Goal: Navigation & Orientation: Go to known website

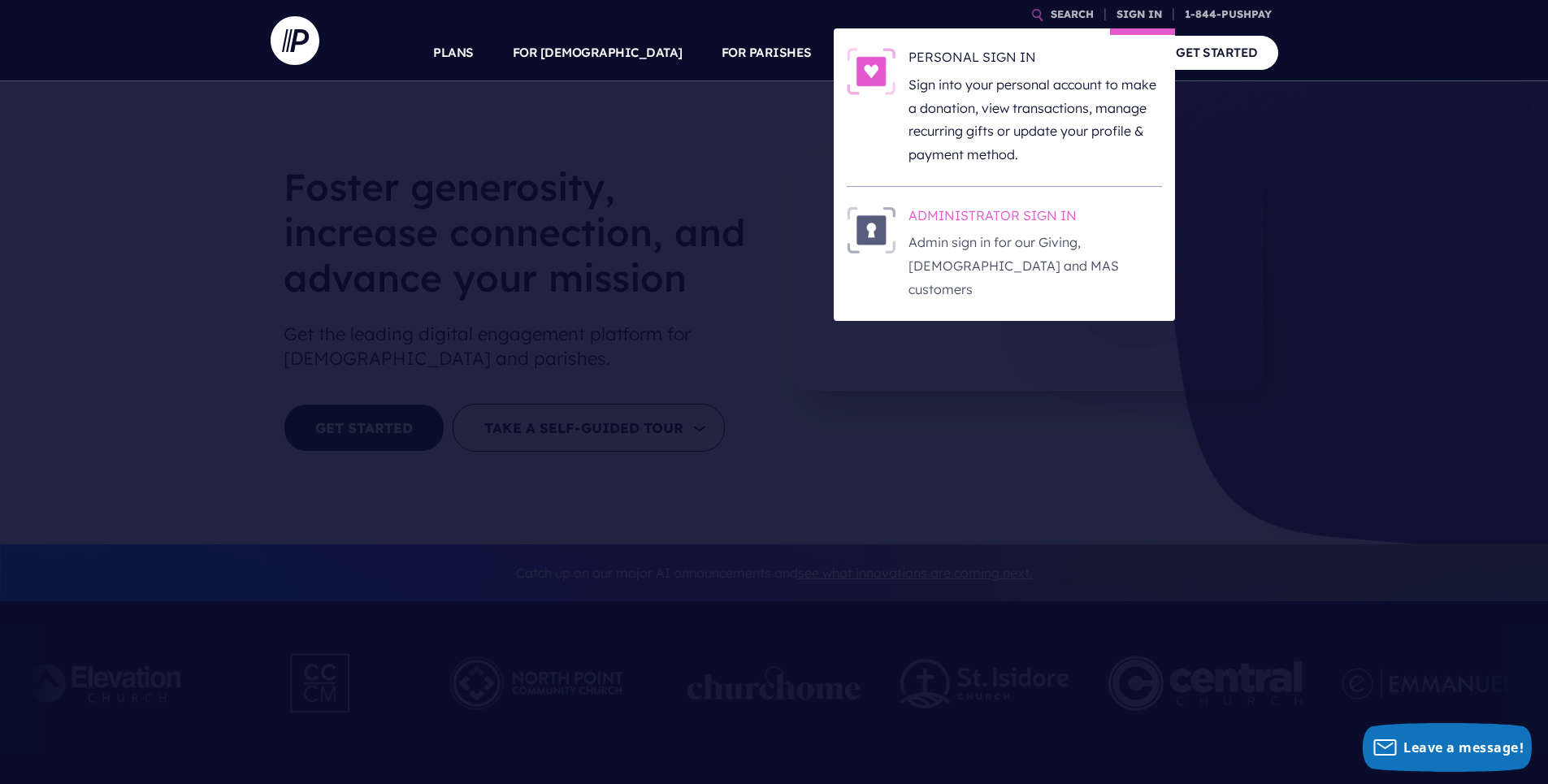
click at [996, 222] on h6 "ADMINISTRATOR SIGN IN" at bounding box center [1035, 218] width 253 height 24
click at [1002, 215] on h6 "ADMINISTRATOR SIGN IN" at bounding box center [1035, 218] width 253 height 24
